Goal: Transaction & Acquisition: Purchase product/service

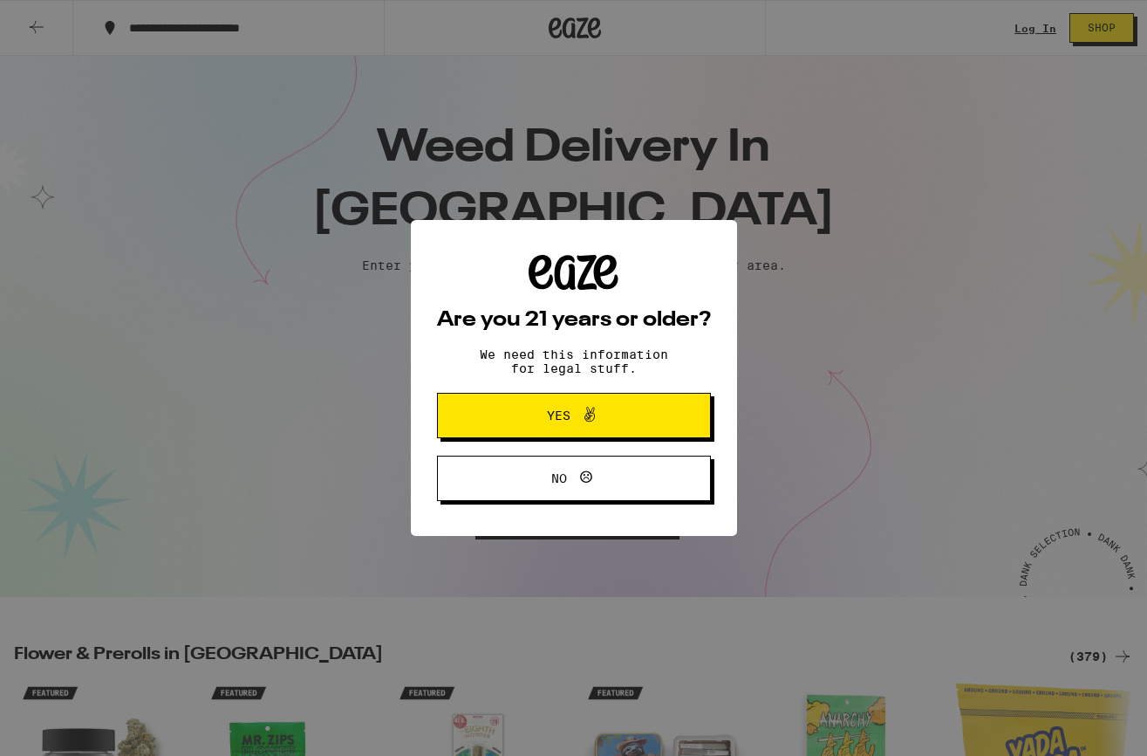
click at [565, 414] on span "Yes" at bounding box center [559, 415] width 24 height 12
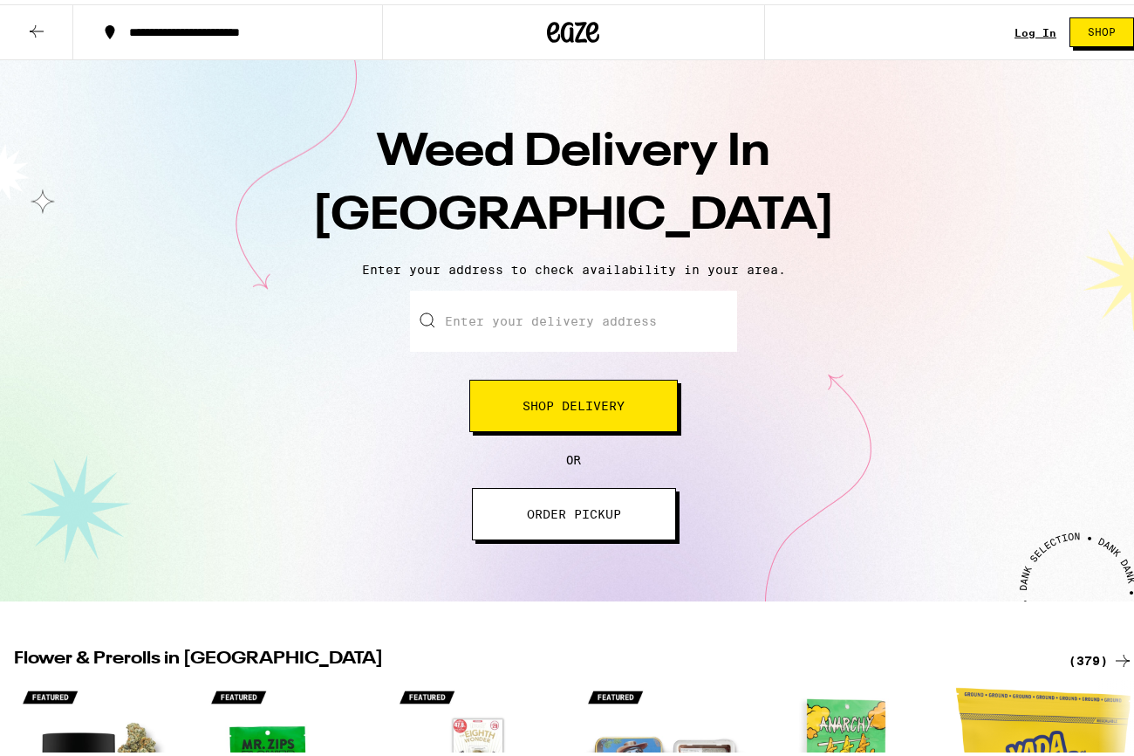
click at [557, 320] on input "Enter your delivery address" at bounding box center [573, 316] width 327 height 61
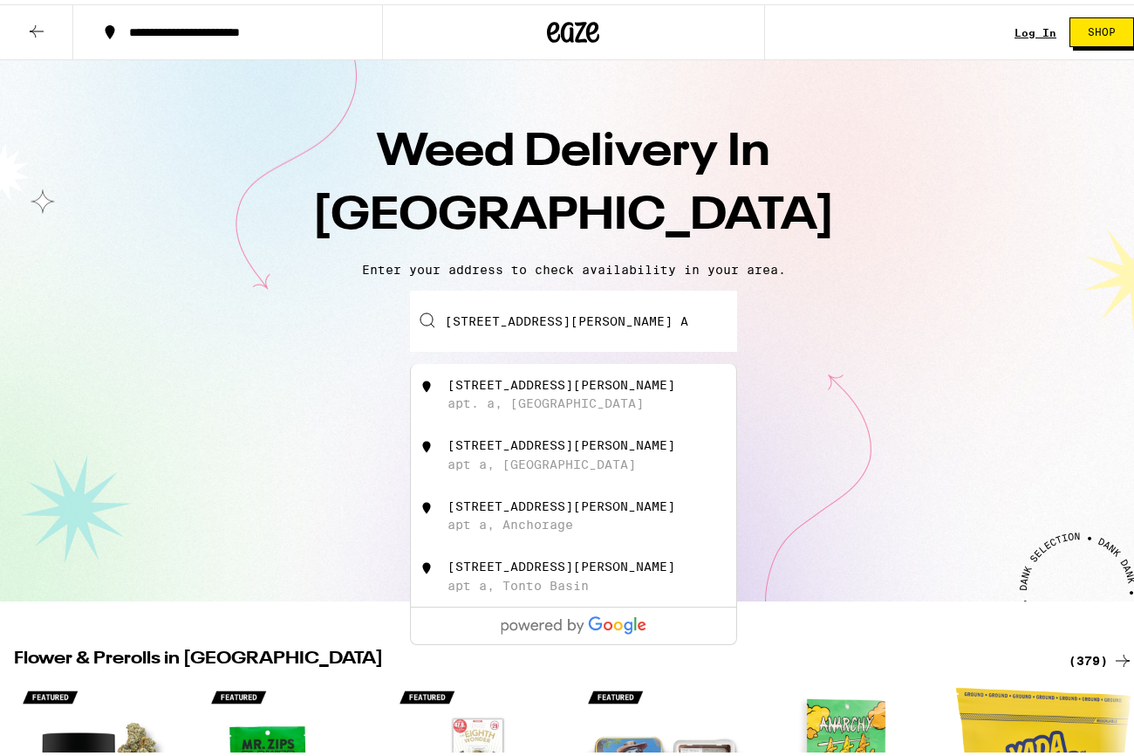
click at [543, 393] on div "[STREET_ADDRESS][PERSON_NAME] a, [GEOGRAPHIC_DATA]" at bounding box center [603, 389] width 311 height 33
type input "[STREET_ADDRESS][PERSON_NAME] a, [GEOGRAPHIC_DATA], [GEOGRAPHIC_DATA]"
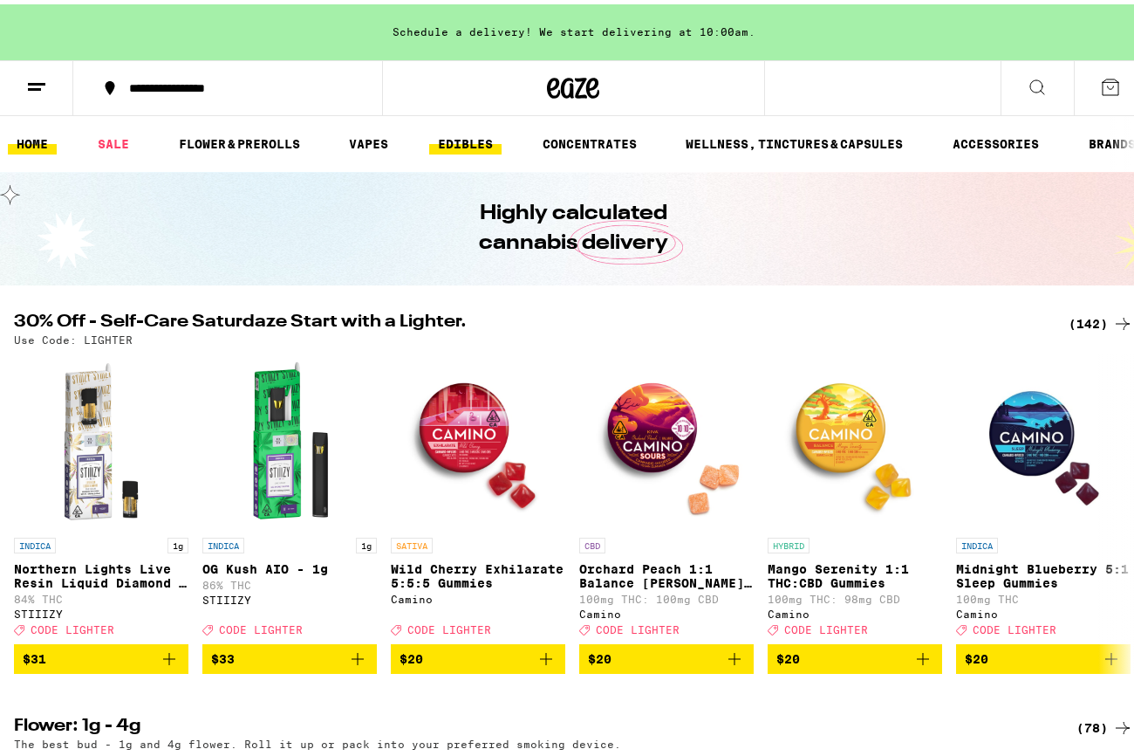
click at [462, 146] on link "EDIBLES" at bounding box center [465, 139] width 72 height 21
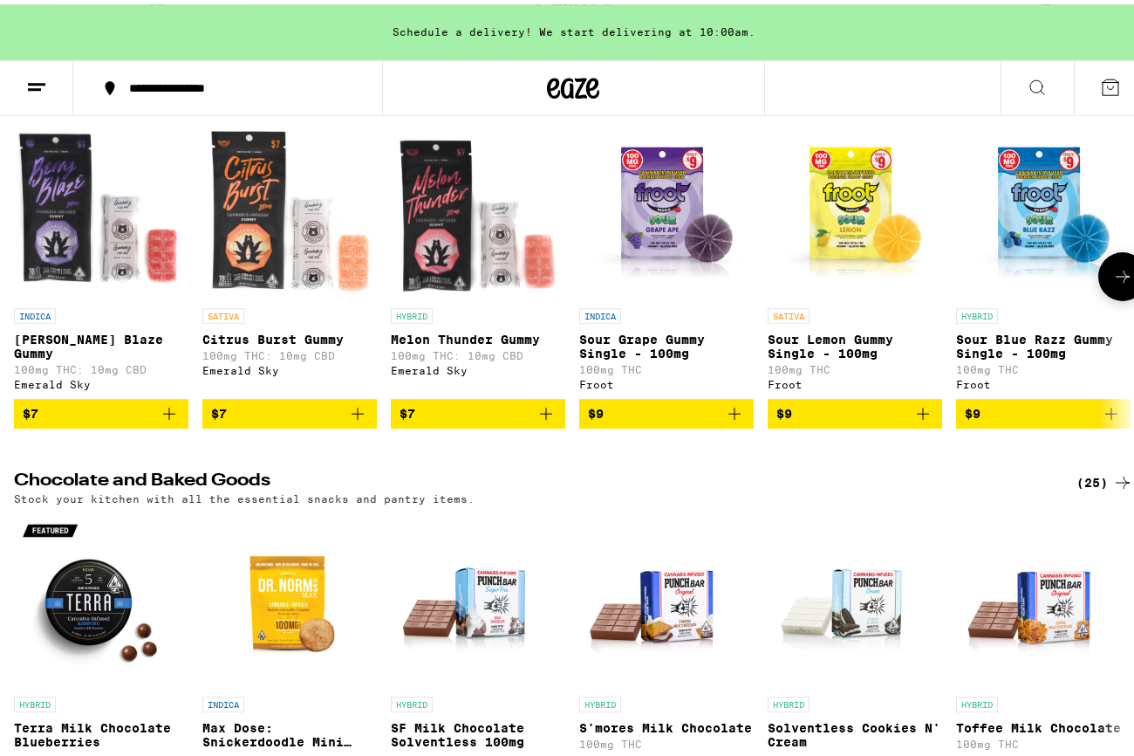
scroll to position [214, 0]
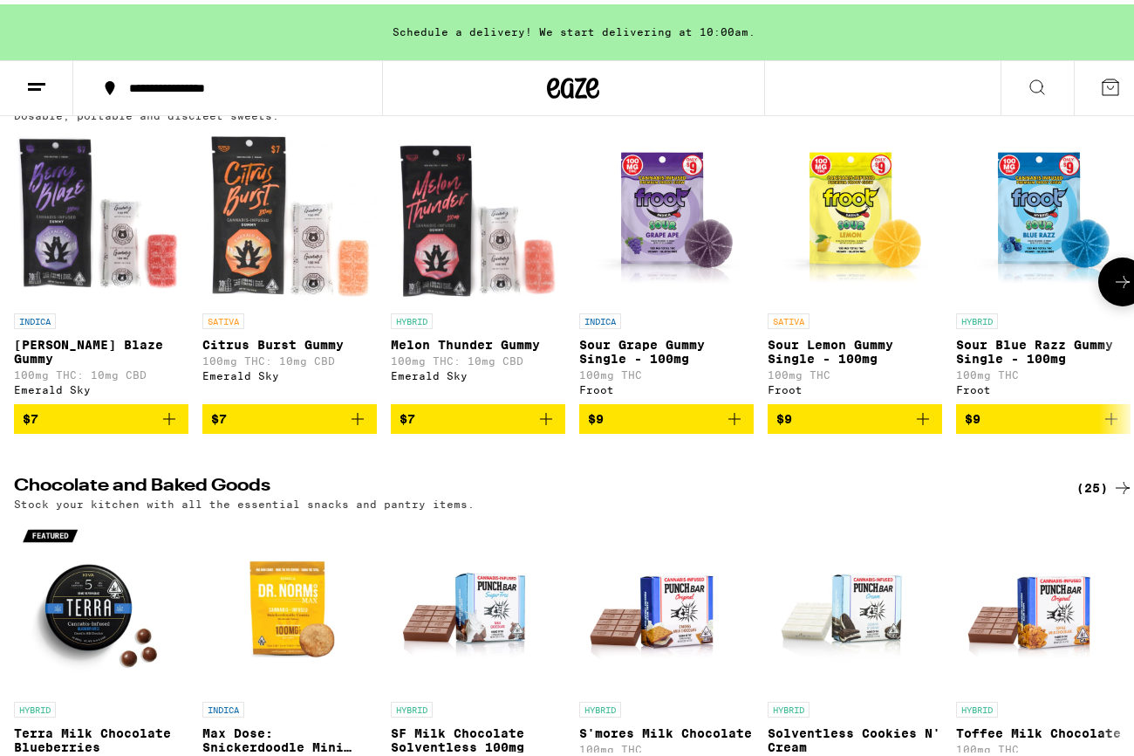
click at [1112, 282] on button at bounding box center [1122, 277] width 49 height 49
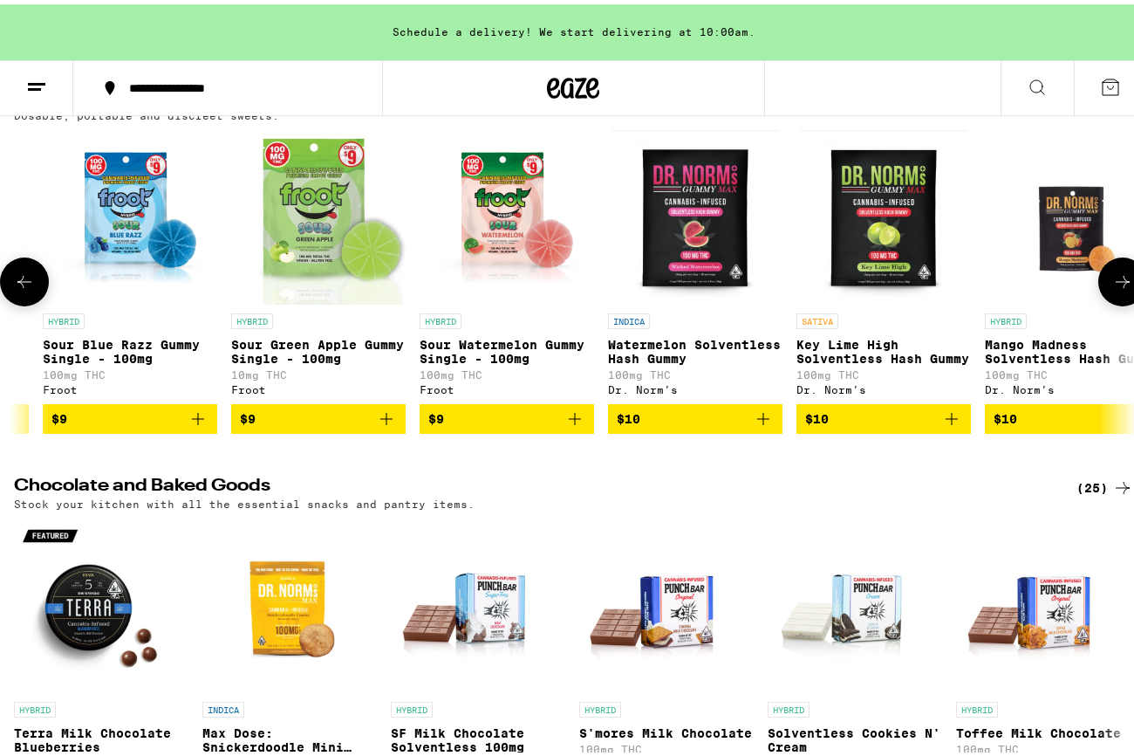
scroll to position [0, 916]
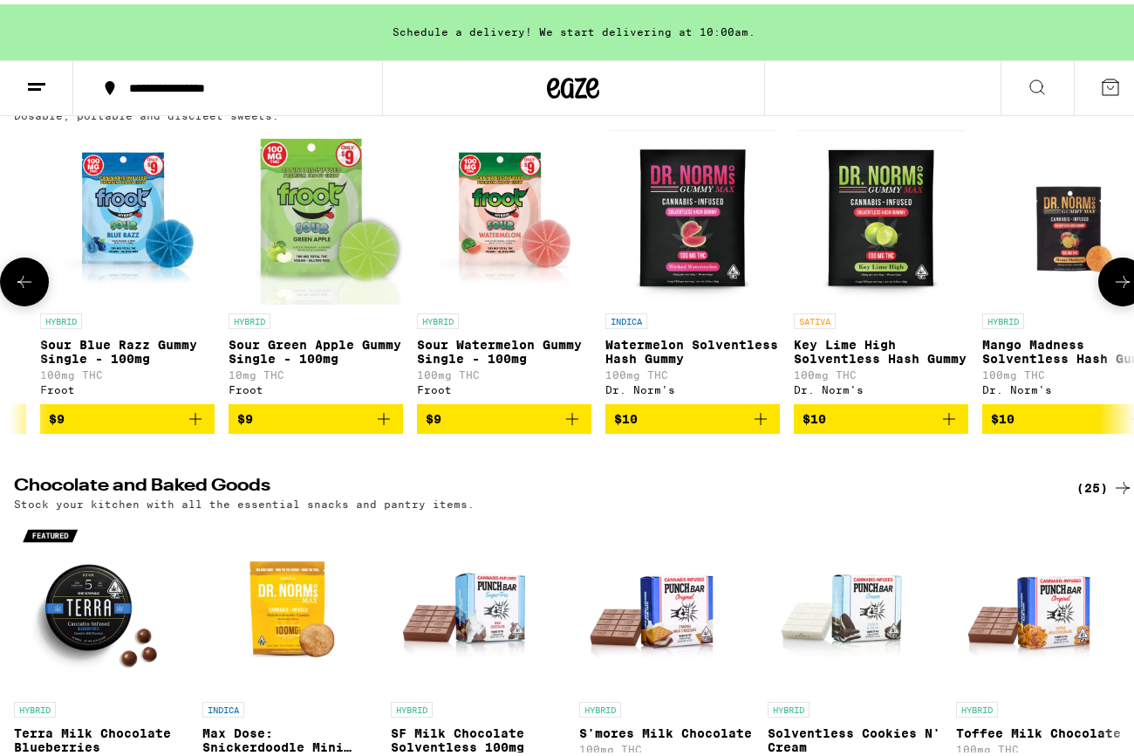
click at [1112, 282] on button at bounding box center [1122, 277] width 49 height 49
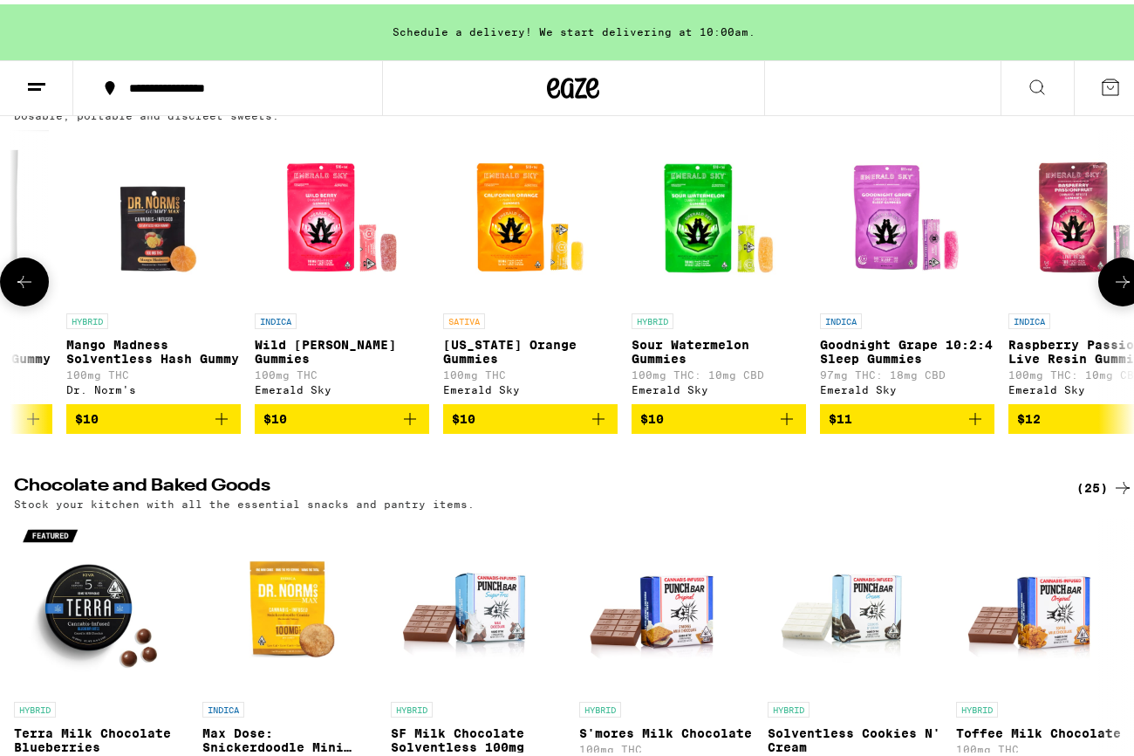
scroll to position [0, 0]
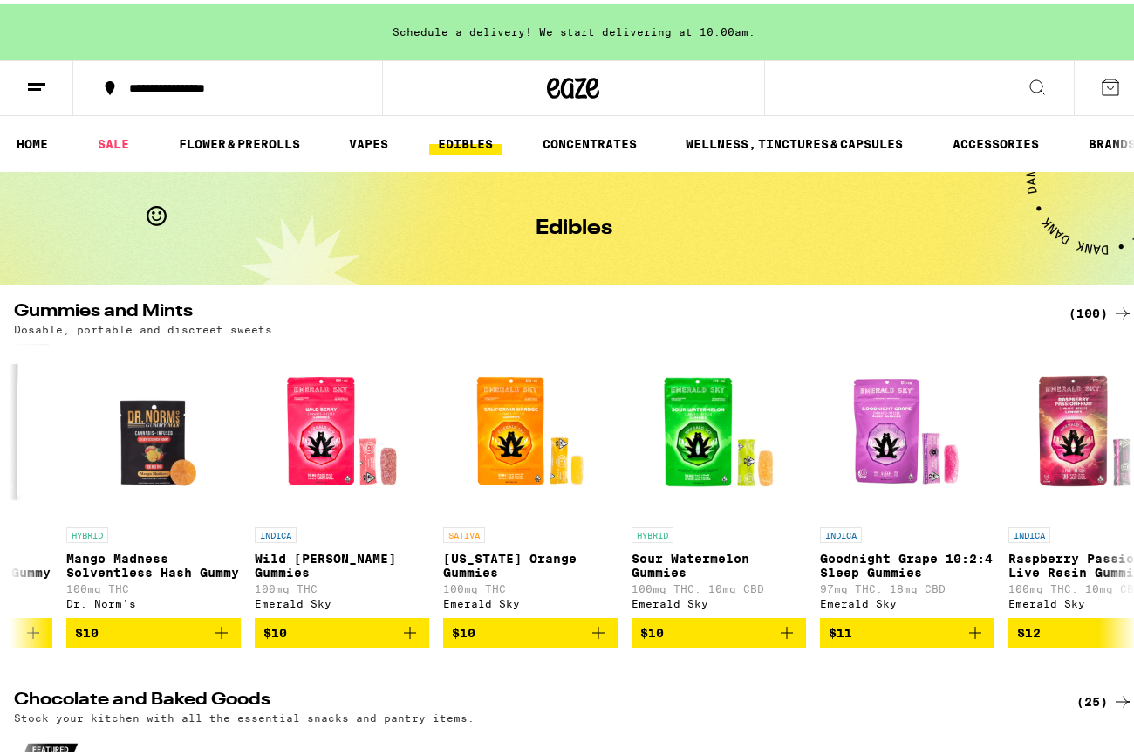
click at [1112, 312] on icon at bounding box center [1122, 308] width 21 height 21
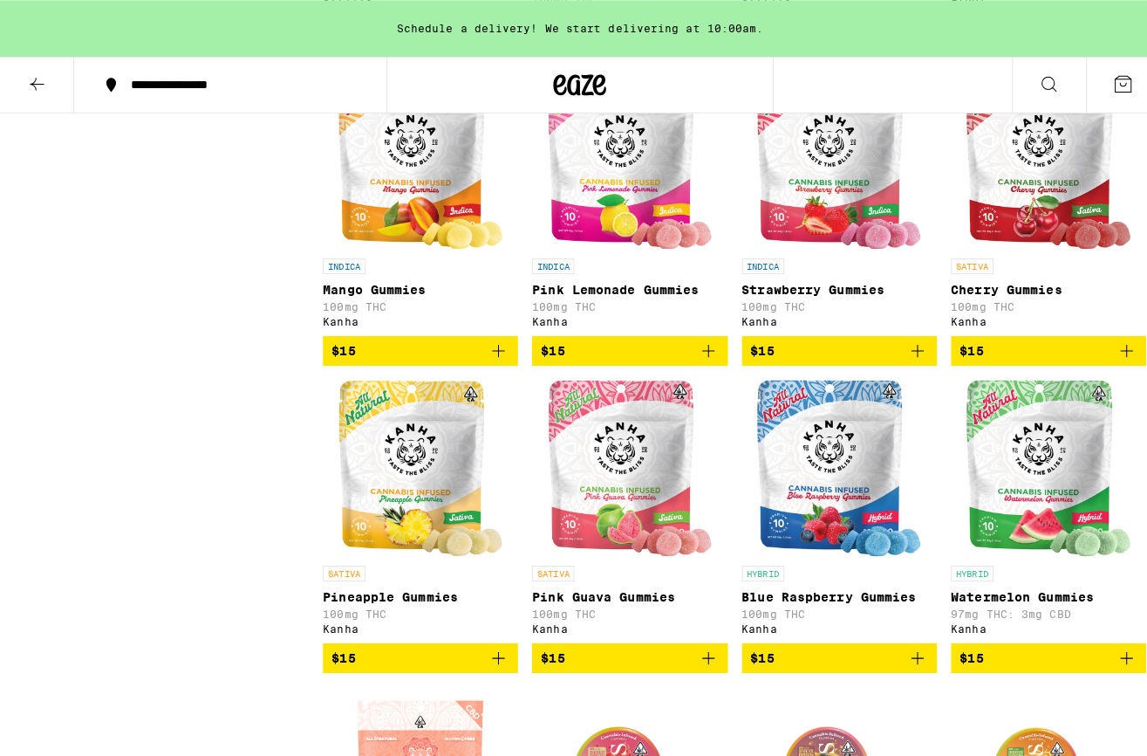
scroll to position [2526, 0]
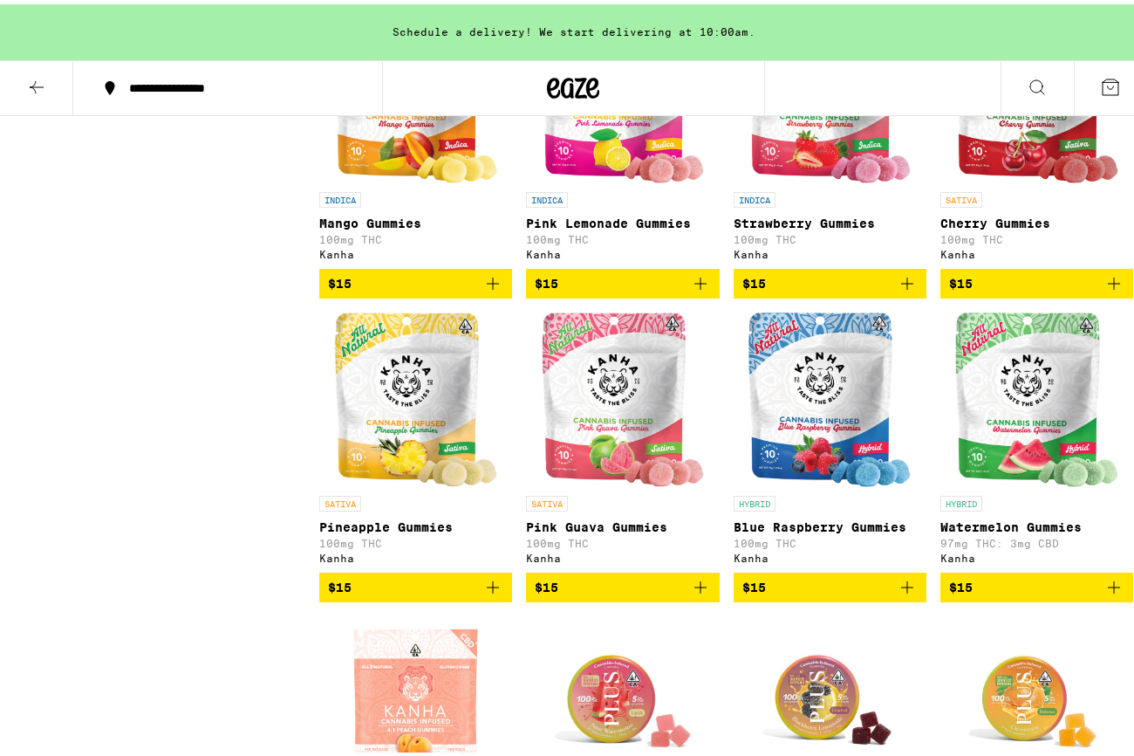
click at [838, 290] on span "$15" at bounding box center [829, 279] width 175 height 21
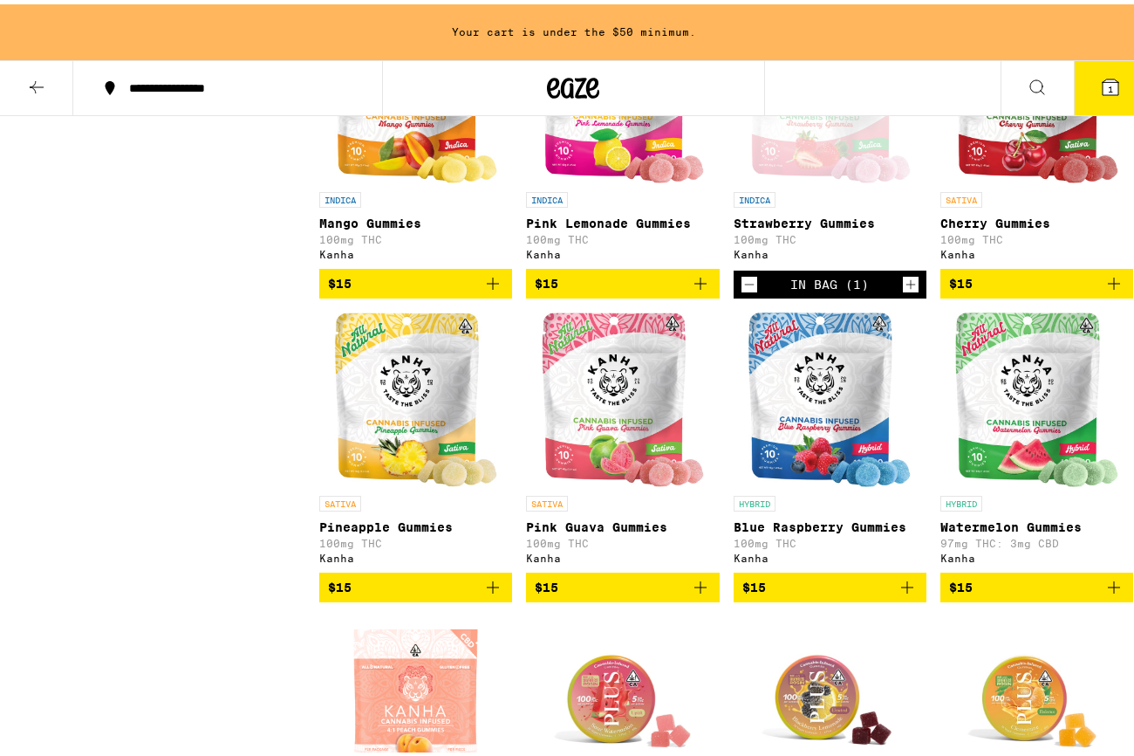
click at [903, 291] on icon "Increment" at bounding box center [911, 280] width 16 height 21
click at [1103, 79] on icon at bounding box center [1111, 83] width 16 height 16
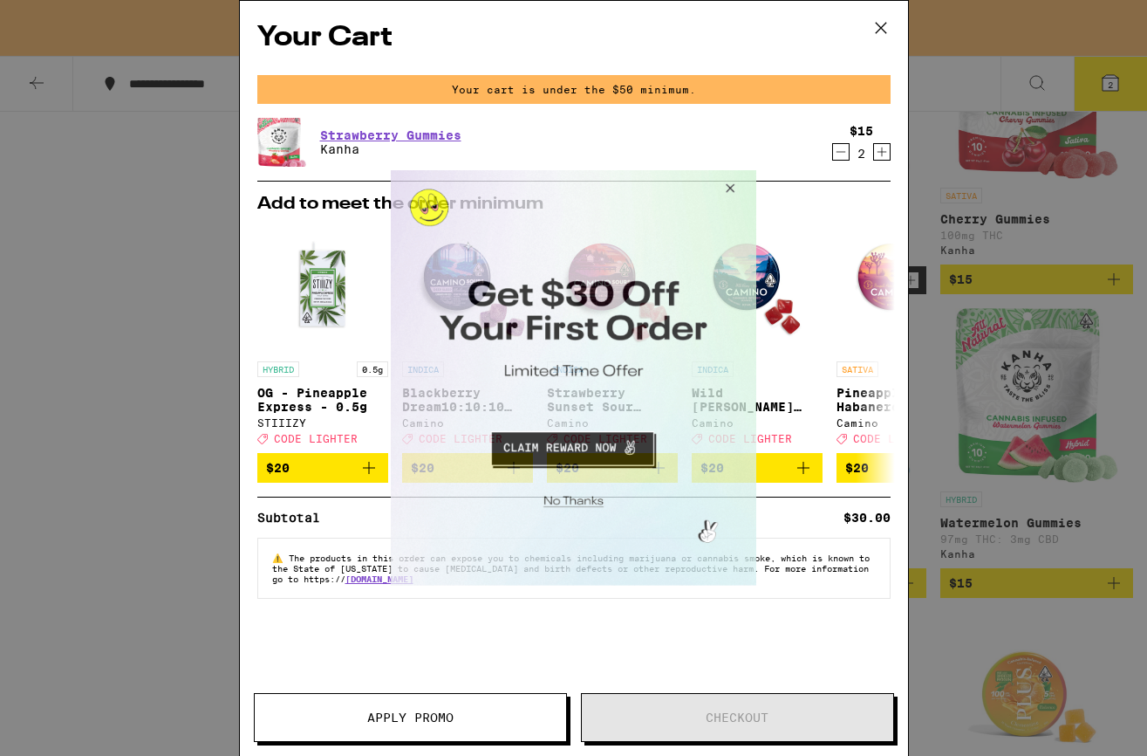
click at [744, 172] on button "Close Modal" at bounding box center [727, 191] width 47 height 42
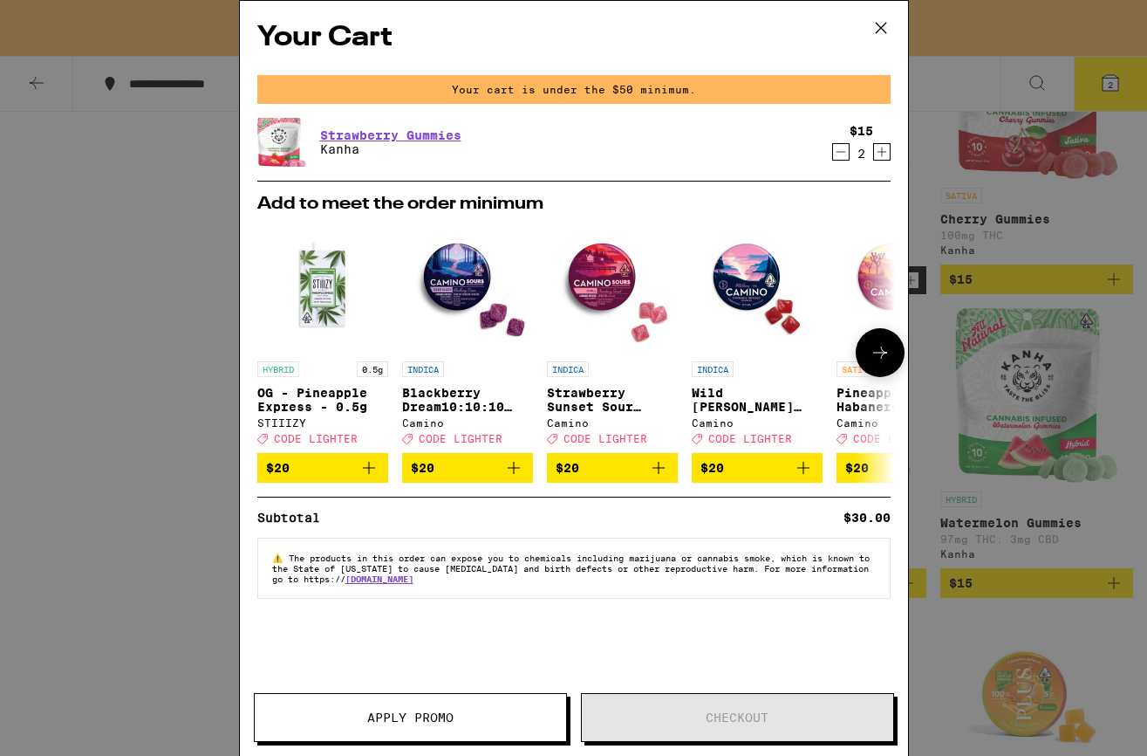
click at [890, 360] on icon at bounding box center [880, 352] width 21 height 21
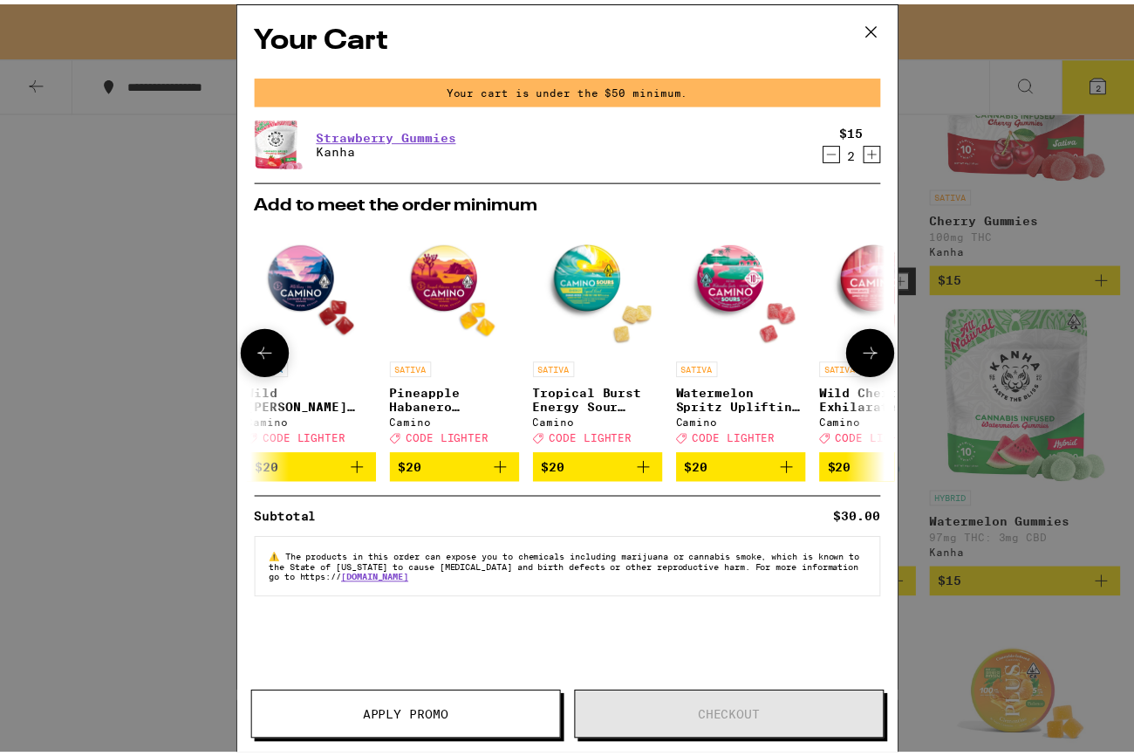
scroll to position [0, 443]
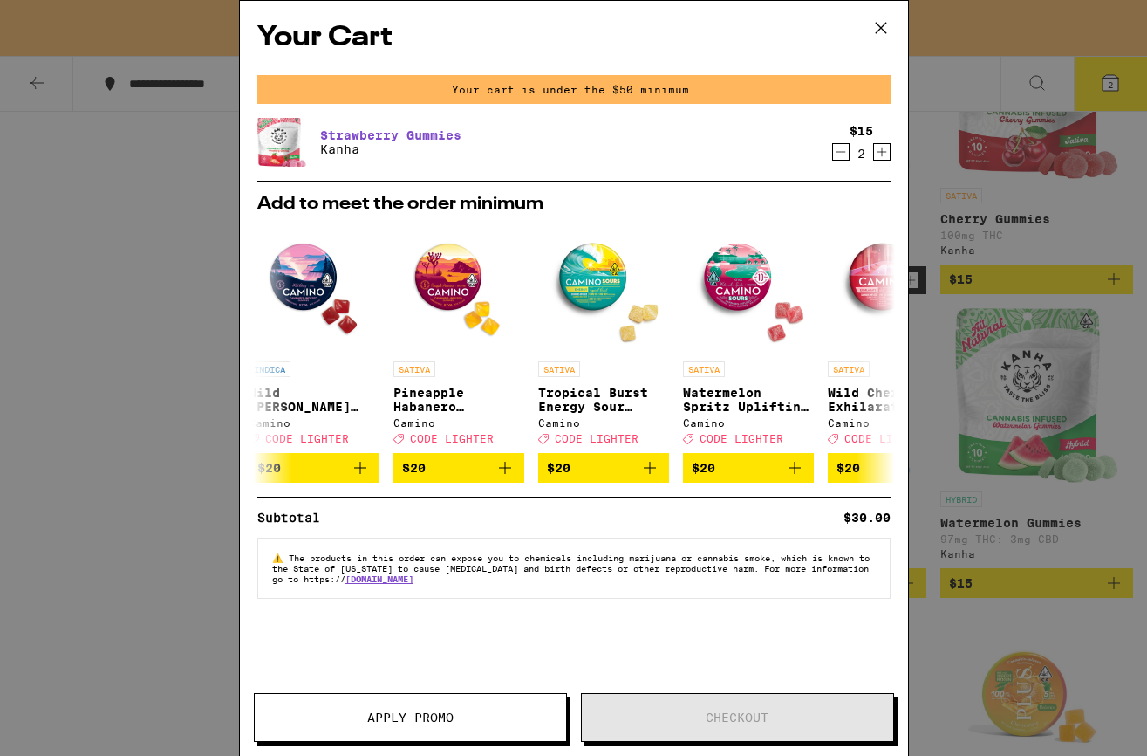
click at [880, 158] on icon "Increment" at bounding box center [882, 151] width 16 height 21
click at [438, 719] on span "Apply Promo" at bounding box center [410, 717] width 86 height 12
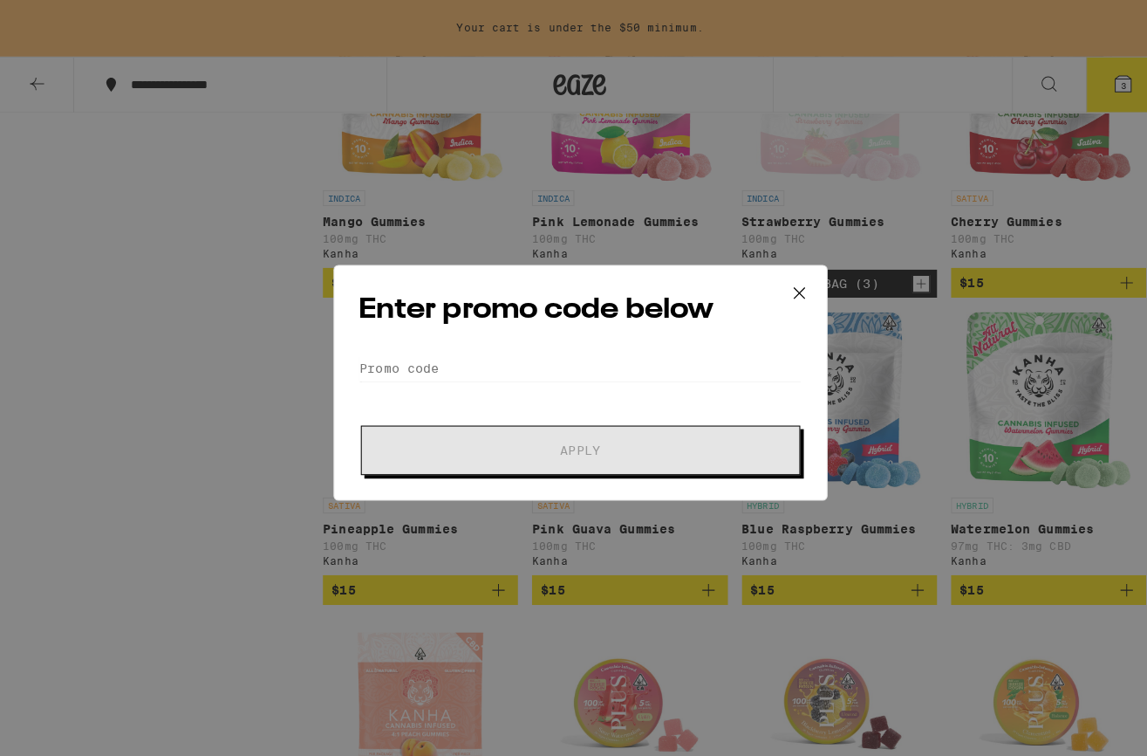
scroll to position [0, 443]
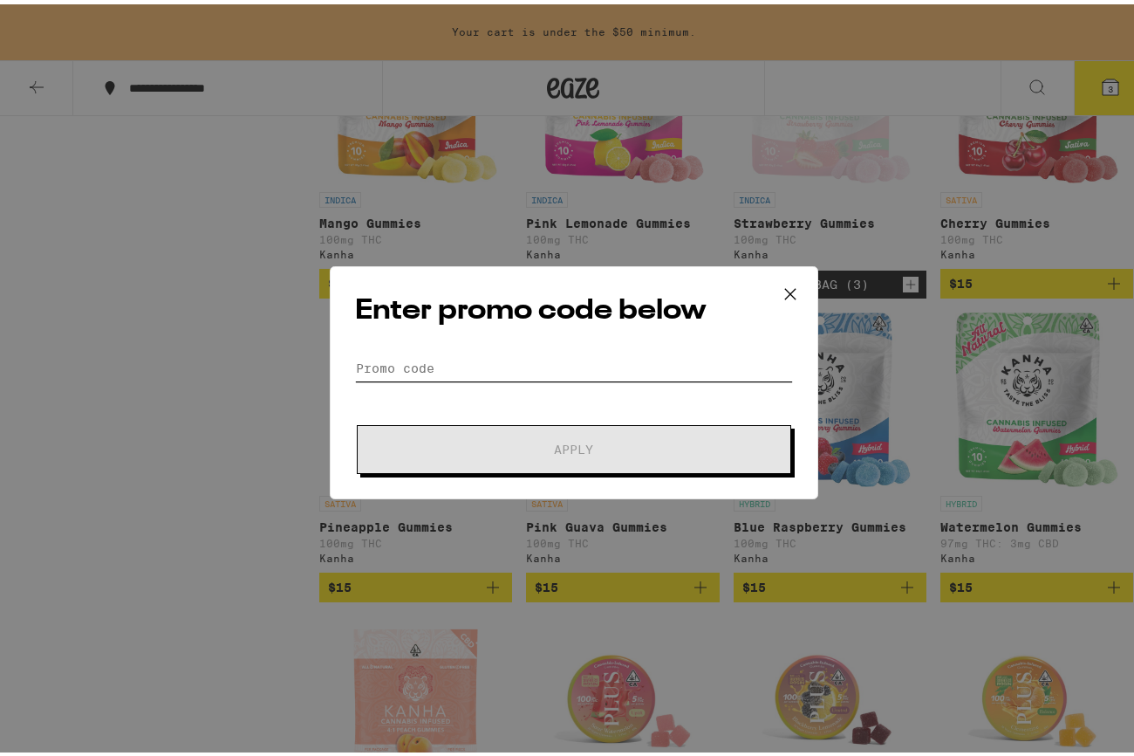
click at [520, 362] on input "Promo Code" at bounding box center [574, 364] width 438 height 26
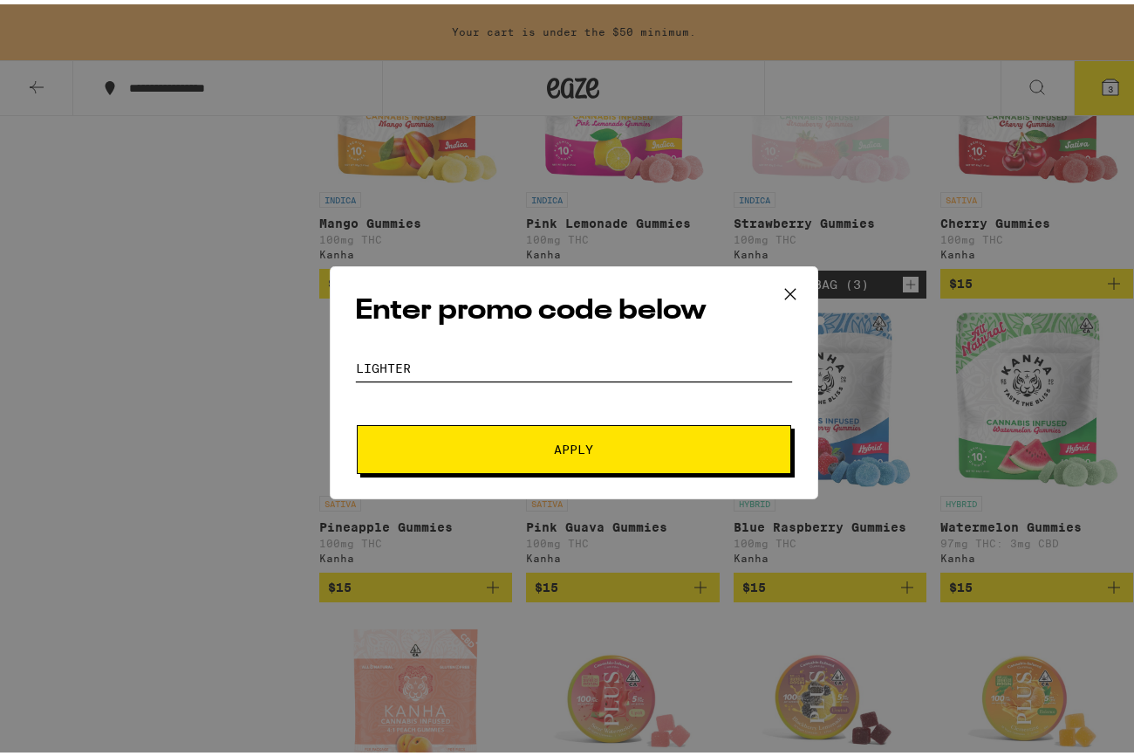
type input "LIGHTER"
click at [554, 448] on span "Apply" at bounding box center [573, 445] width 39 height 12
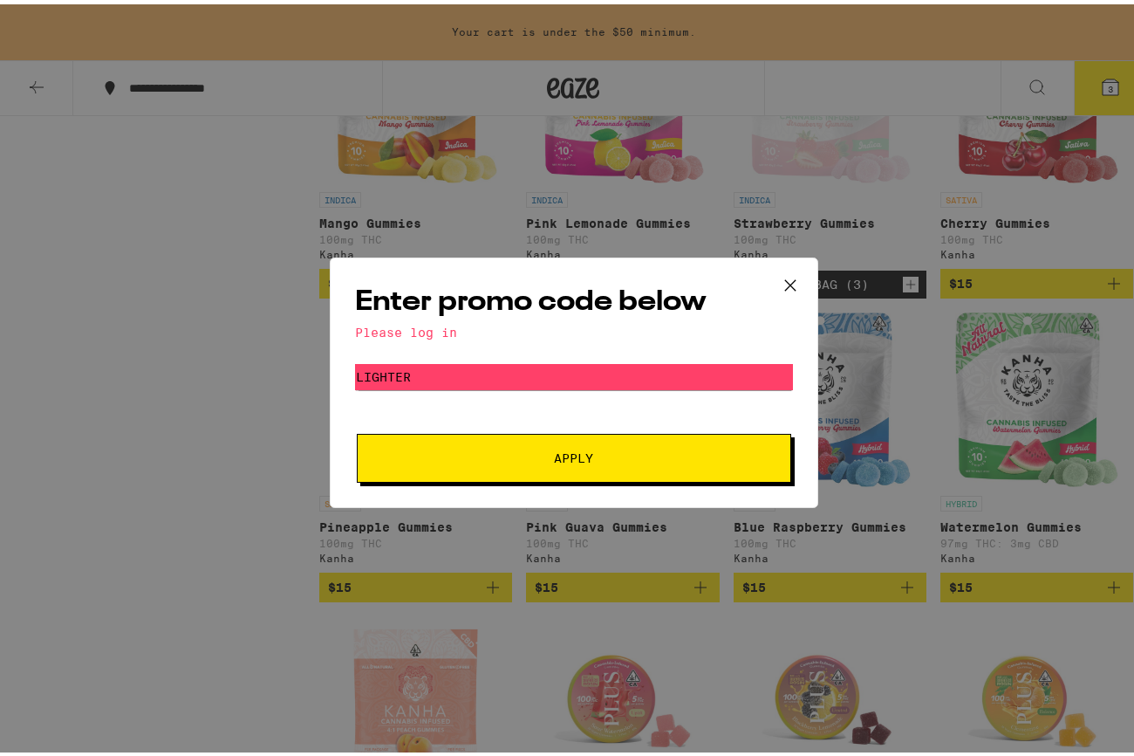
click at [796, 268] on icon at bounding box center [790, 281] width 26 height 26
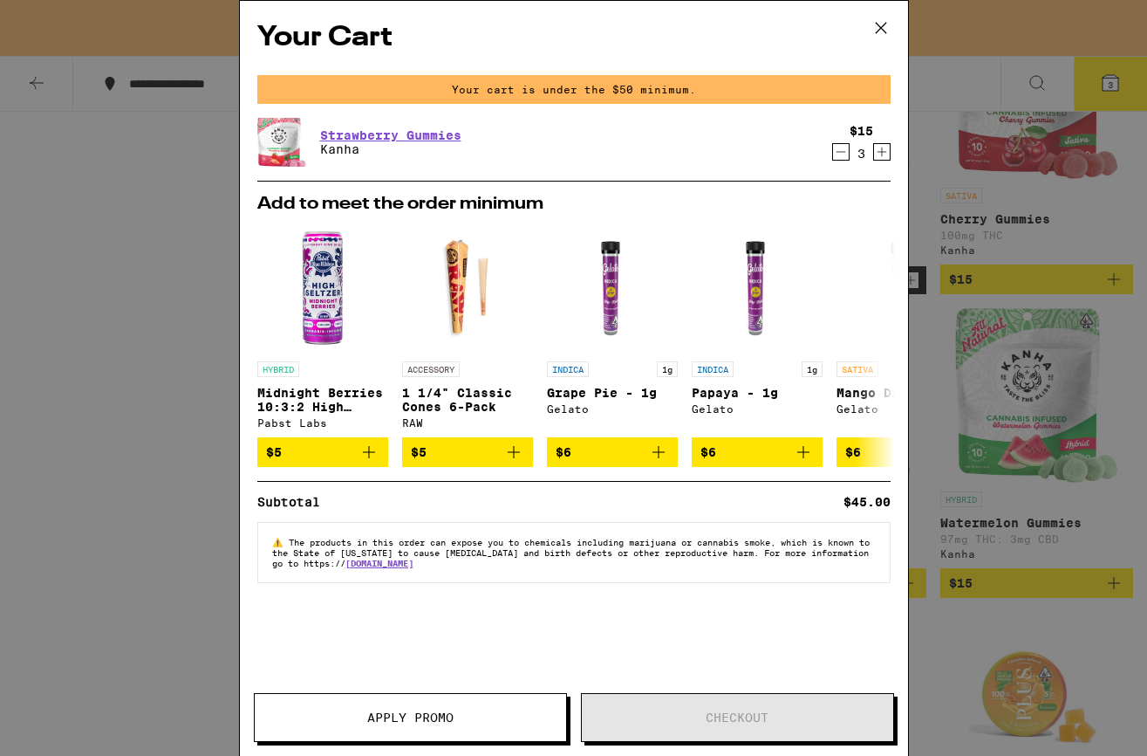
click at [888, 159] on icon "Increment" at bounding box center [882, 151] width 16 height 21
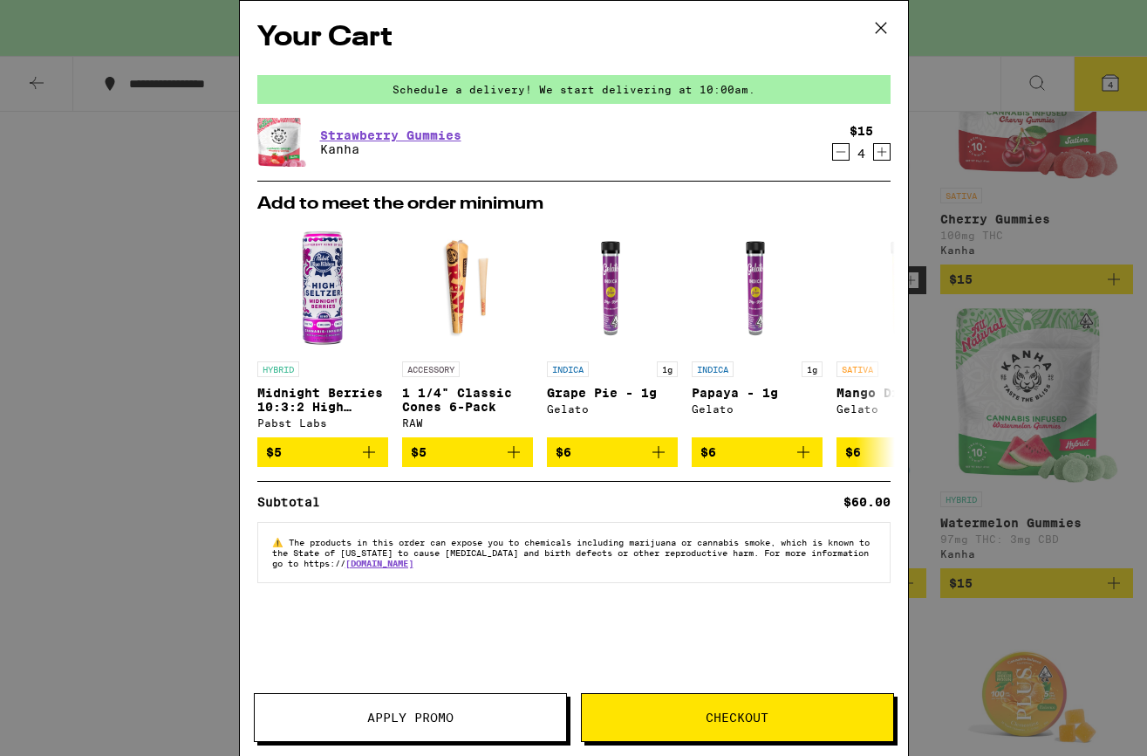
click at [749, 711] on span "Checkout" at bounding box center [737, 717] width 63 height 12
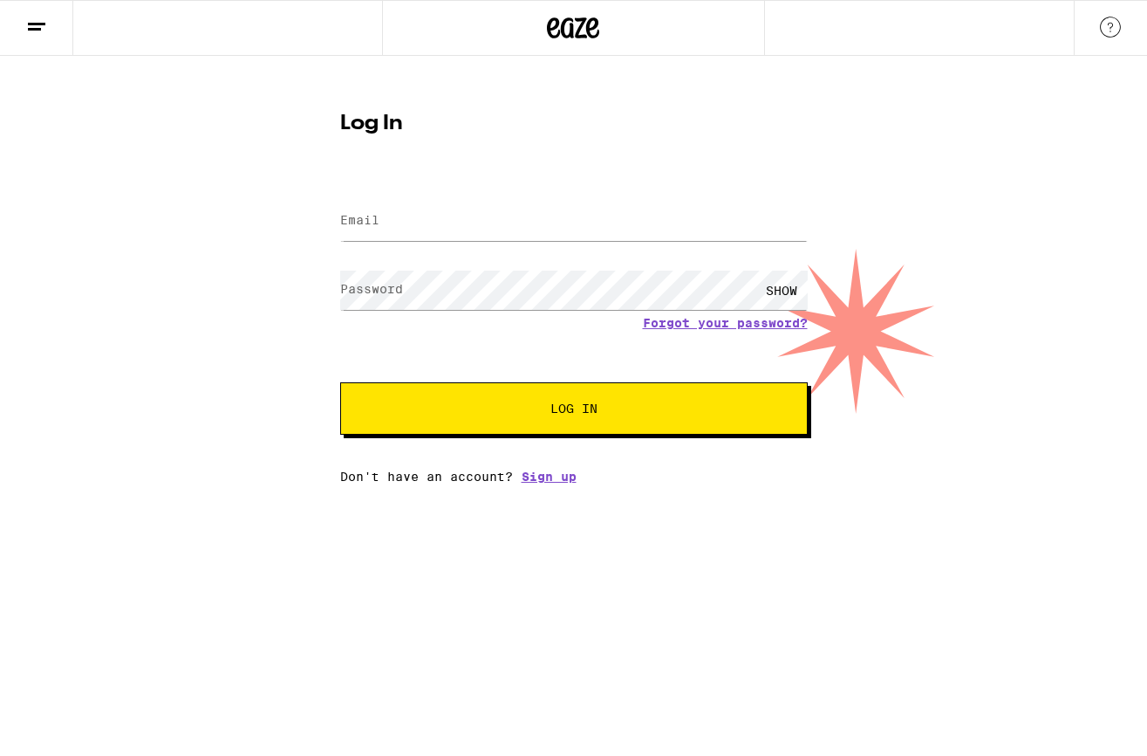
click at [366, 215] on label "Email" at bounding box center [359, 220] width 39 height 14
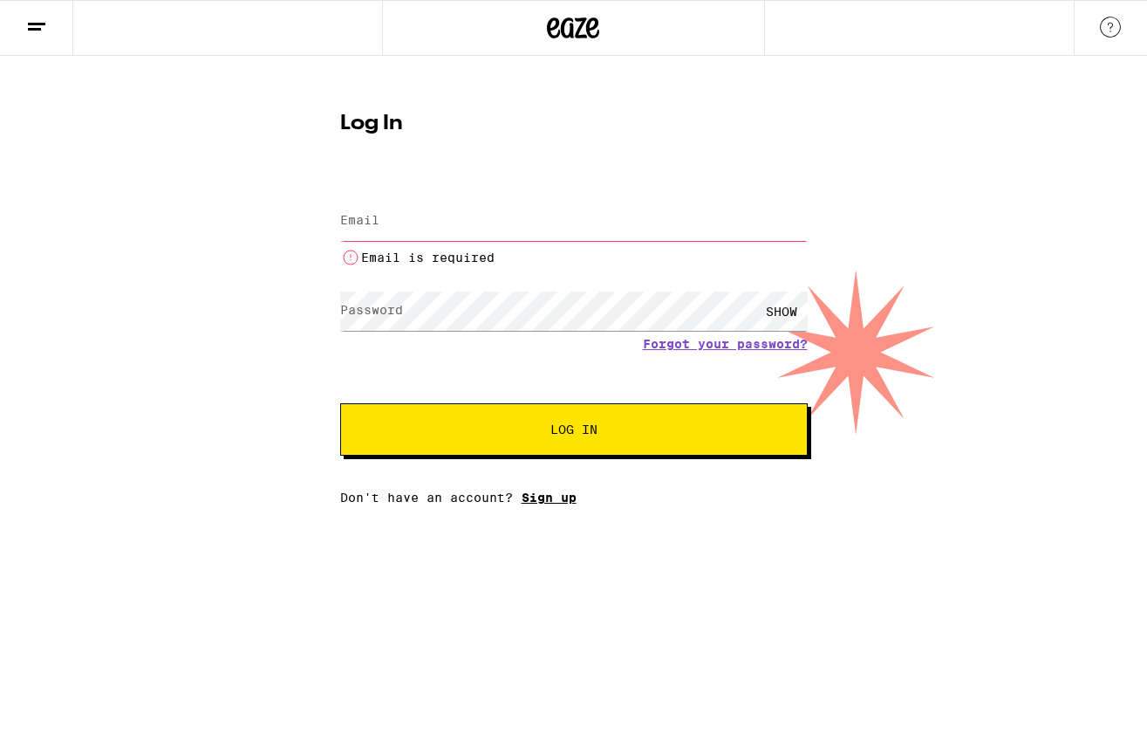
drag, startPoint x: 566, startPoint y: 475, endPoint x: 605, endPoint y: 496, distance: 43.7
click at [565, 475] on div "Email Email Email is required Password Password SHOW Forgot your password? Log …" at bounding box center [574, 341] width 468 height 326
click at [393, 221] on input "Email" at bounding box center [574, 221] width 468 height 39
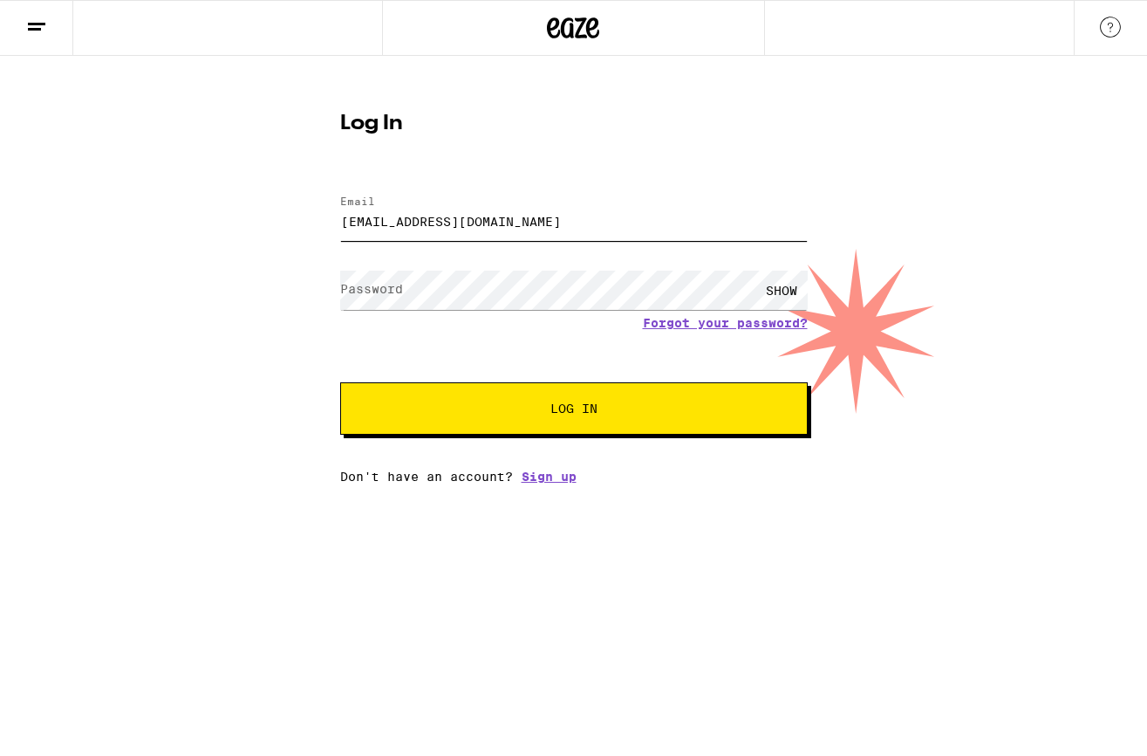
type input "[EMAIL_ADDRESS][DOMAIN_NAME]"
click at [554, 478] on link "Sign up" at bounding box center [549, 476] width 55 height 14
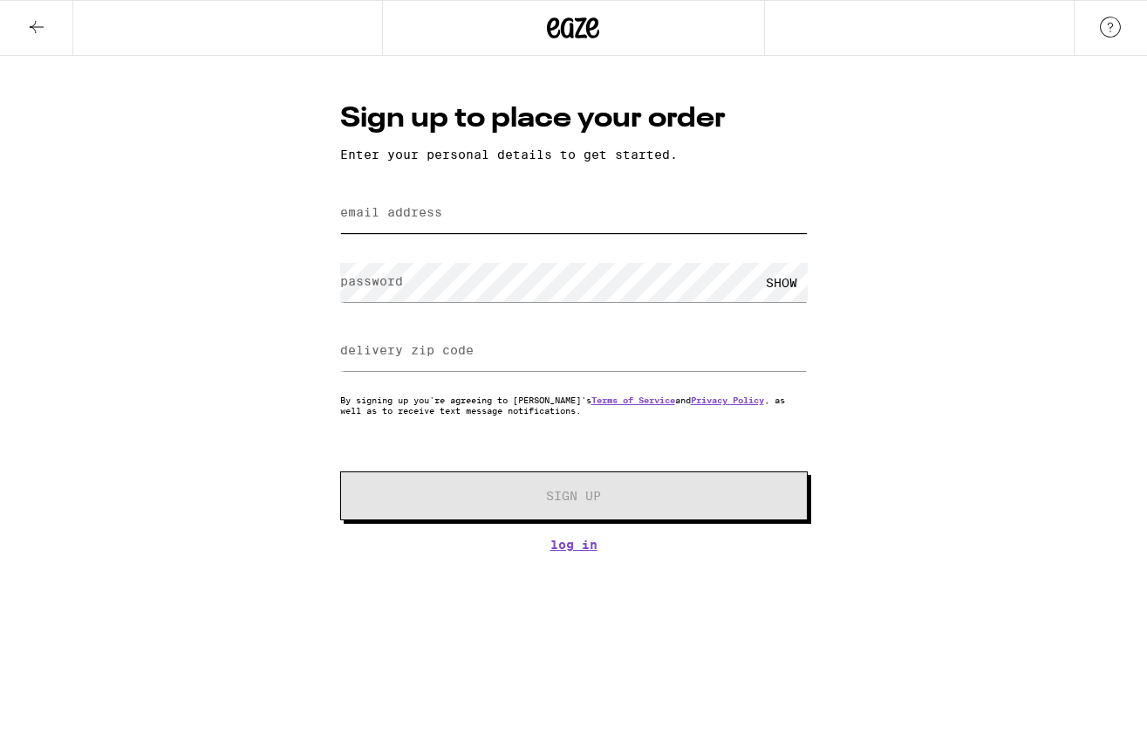
click at [461, 219] on input "email address" at bounding box center [574, 213] width 468 height 39
type input "[EMAIL_ADDRESS][DOMAIN_NAME]"
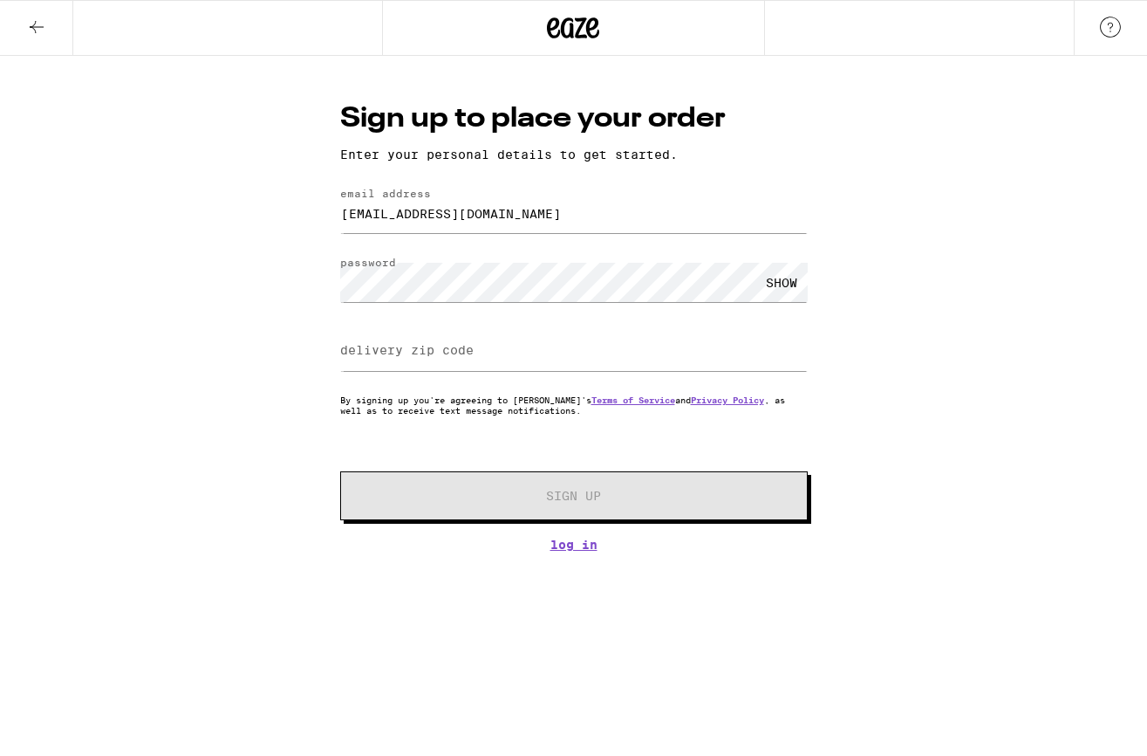
click at [435, 351] on label "delivery zip code" at bounding box center [406, 350] width 133 height 14
type input "9"
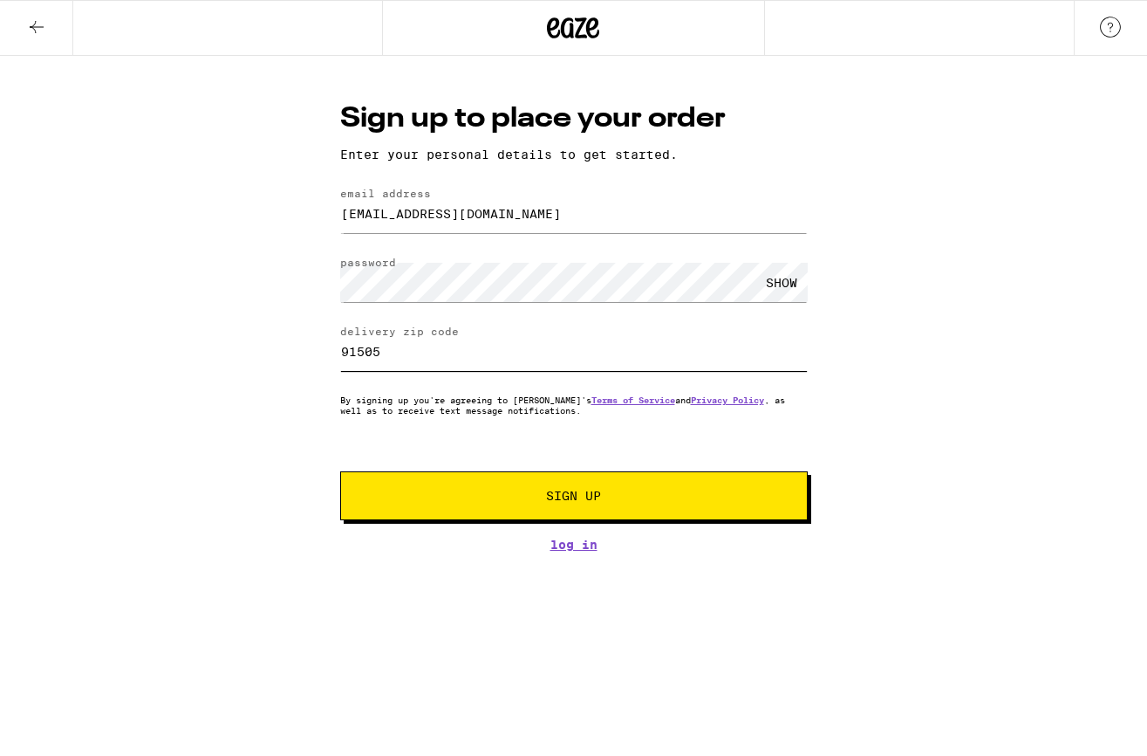
type input "91505"
click at [562, 500] on span "Sign Up" at bounding box center [573, 495] width 55 height 12
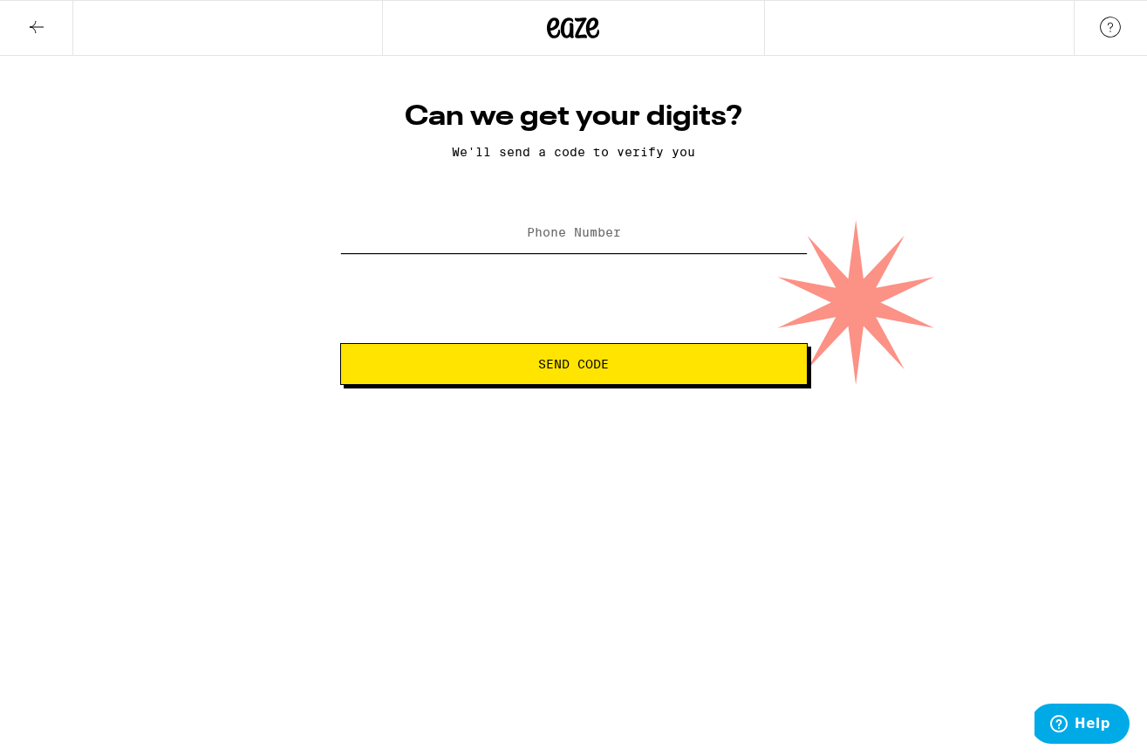
click at [478, 232] on input "Phone Number" at bounding box center [574, 233] width 468 height 39
type input "[PHONE_NUMBER]"
click at [556, 365] on span "Send Code" at bounding box center [573, 364] width 71 height 12
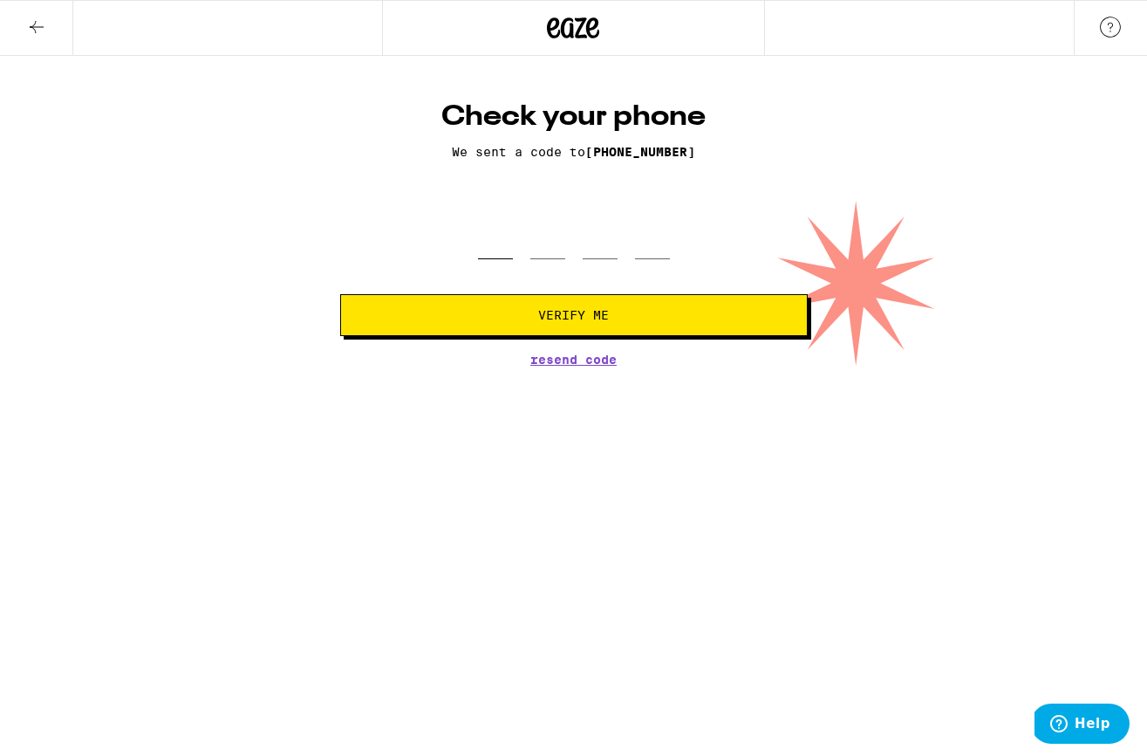
click at [505, 236] on input "tel" at bounding box center [495, 233] width 35 height 51
type input "4"
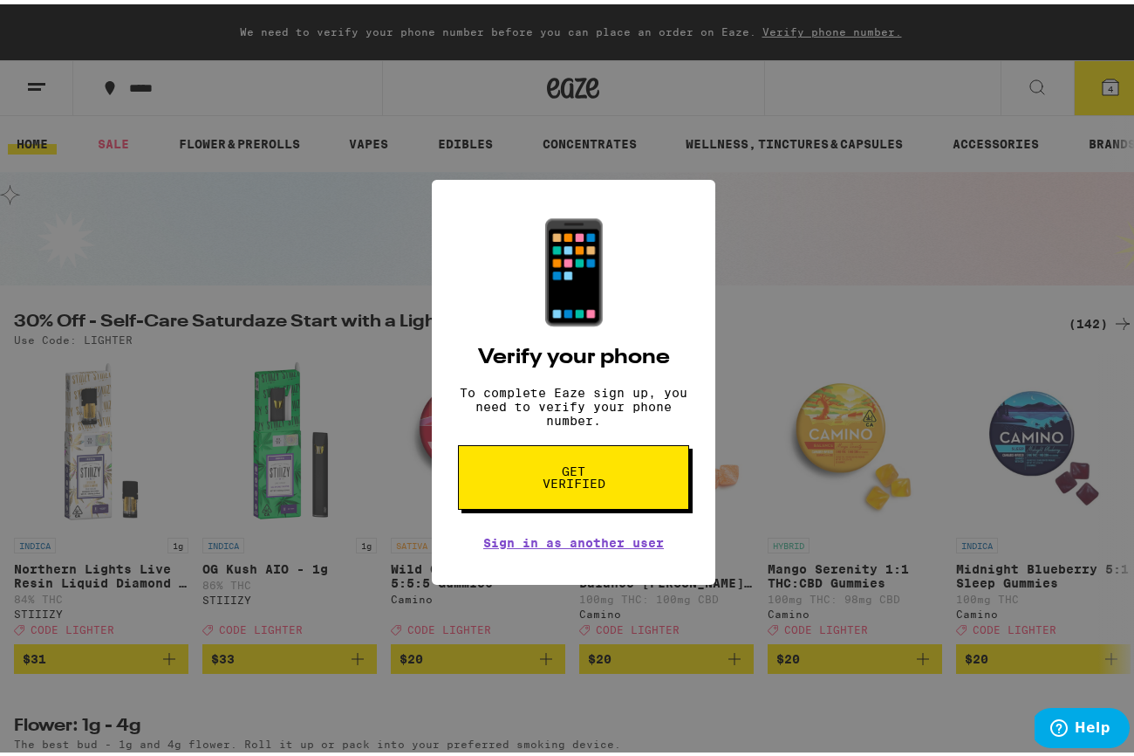
click at [563, 482] on span "Get verified" at bounding box center [574, 473] width 90 height 24
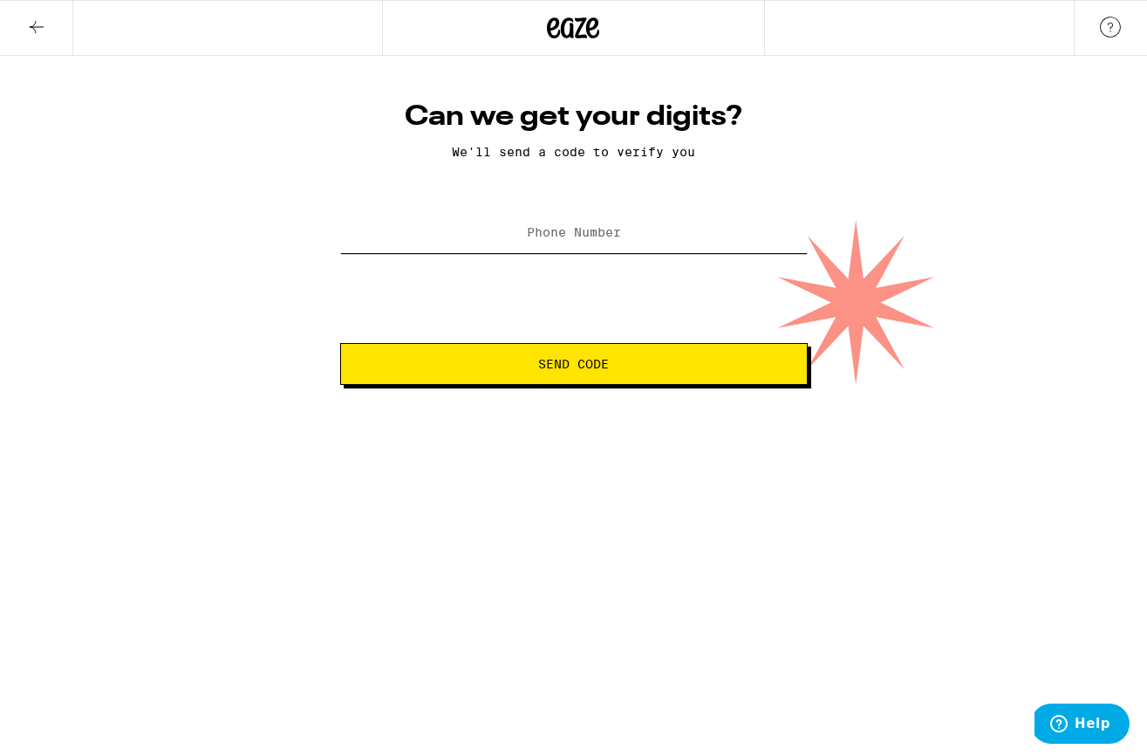
click at [491, 241] on input "Phone Number" at bounding box center [574, 233] width 468 height 39
click at [487, 241] on input "Phone Number" at bounding box center [574, 233] width 468 height 39
click at [491, 248] on input "Phone Number" at bounding box center [574, 233] width 468 height 39
type input "[PHONE_NUMBER]"
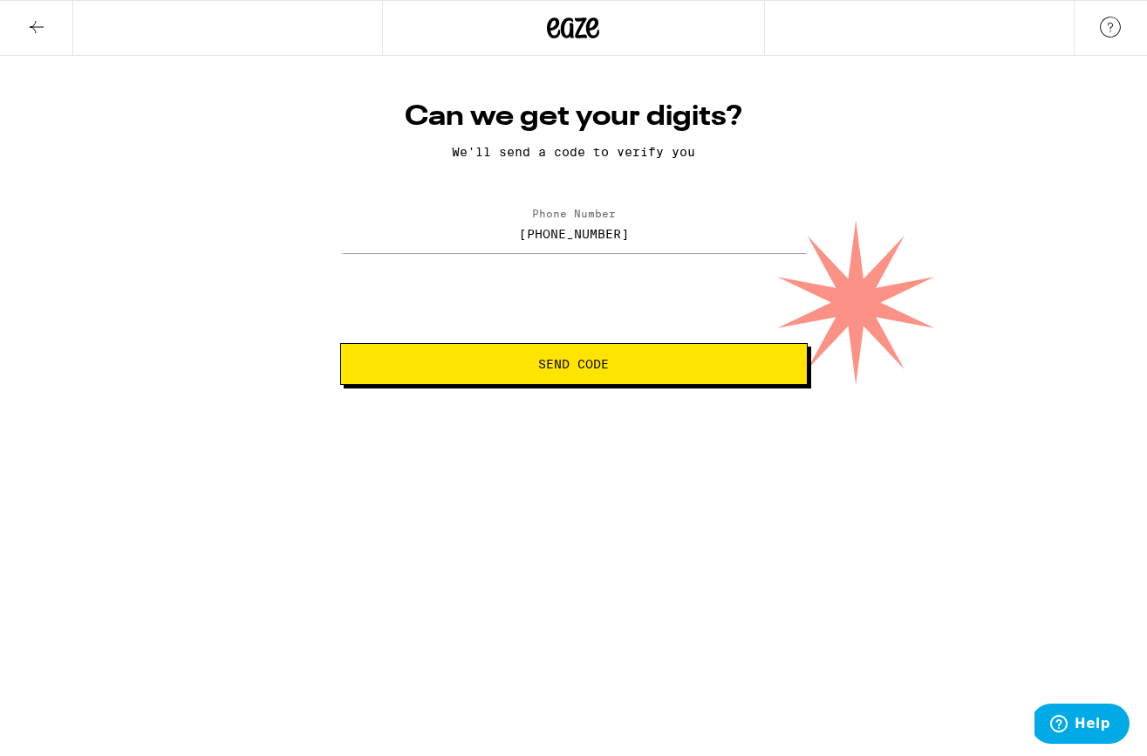
click at [510, 372] on button "Send Code" at bounding box center [574, 364] width 468 height 42
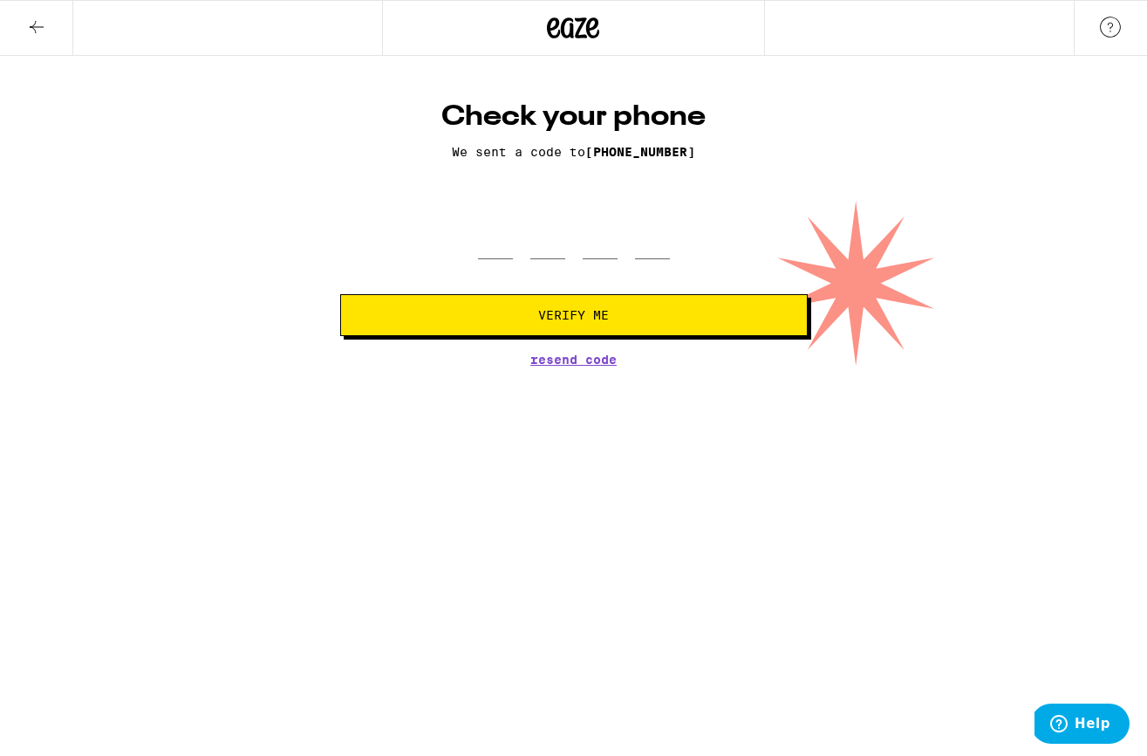
click at [516, 258] on div at bounding box center [574, 233] width 192 height 51
click at [494, 256] on input "tel" at bounding box center [495, 233] width 35 height 51
type input "4"
type input "9"
type input "6"
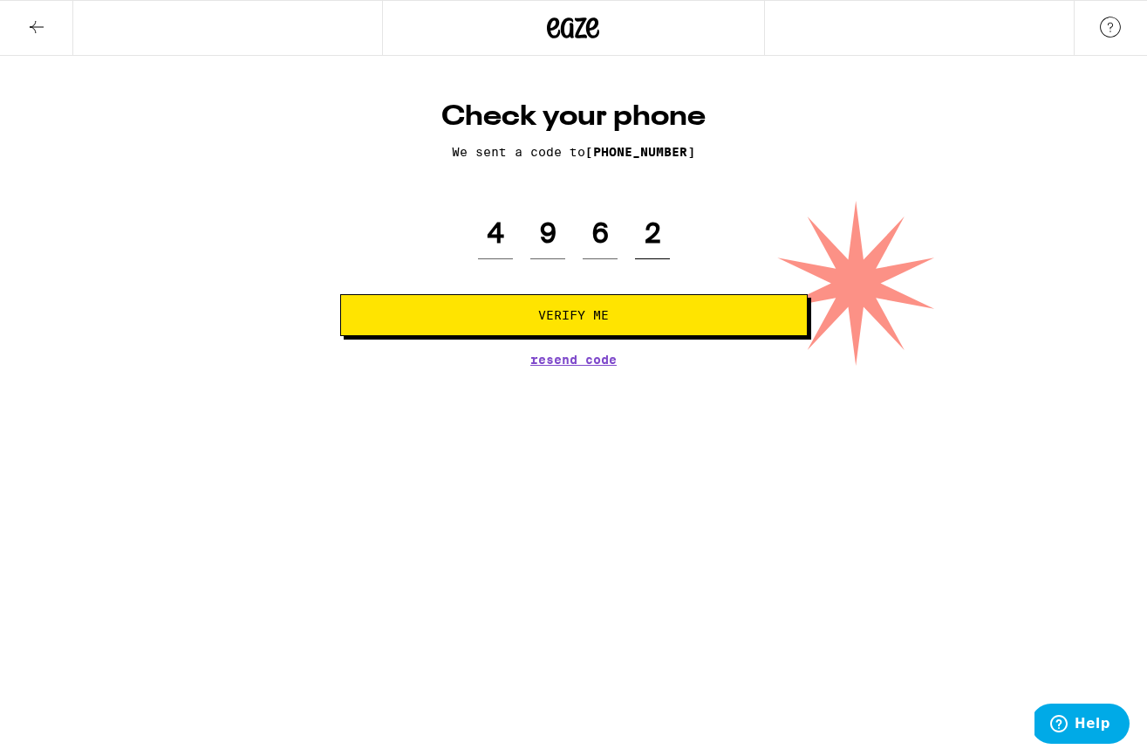
type input "2"
click at [616, 311] on span "Verify Me" at bounding box center [574, 315] width 438 height 12
